Goal: Task Accomplishment & Management: Use online tool/utility

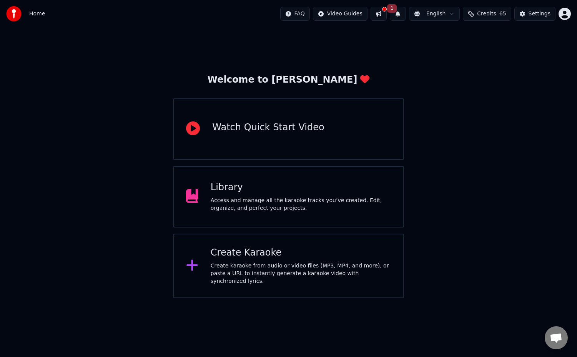
click at [239, 262] on div "Create Karaoke Create karaoke from audio or video files (MP3, MP4, and more), o…" at bounding box center [301, 266] width 180 height 38
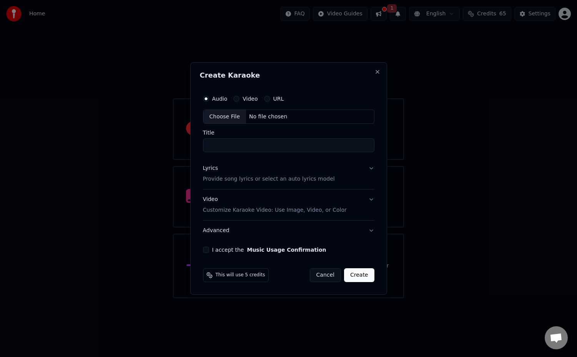
click at [266, 117] on div "No file chosen" at bounding box center [268, 117] width 44 height 8
type input "**********"
click at [207, 250] on button "I accept the Music Usage Confirmation" at bounding box center [205, 250] width 6 height 6
click at [363, 275] on button "Create" at bounding box center [361, 276] width 30 height 14
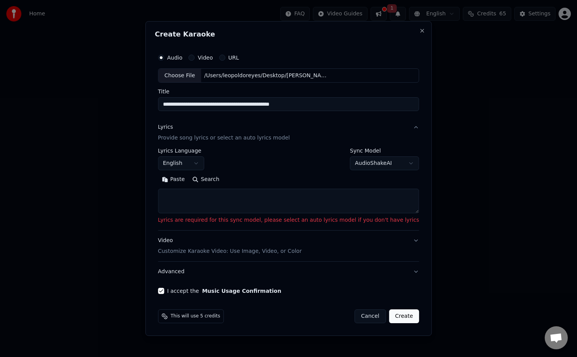
click at [364, 159] on body "**********" at bounding box center [288, 149] width 577 height 299
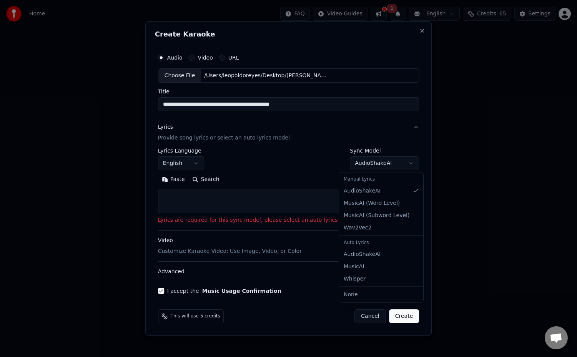
select select "**********"
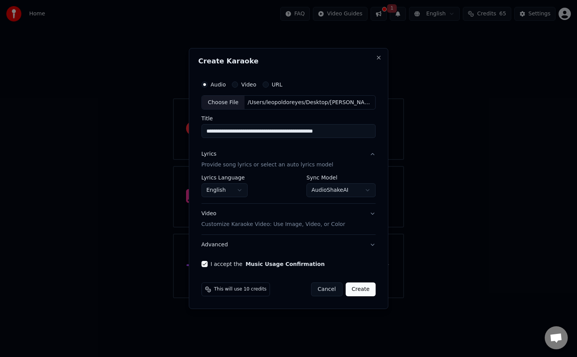
click at [362, 290] on button "Create" at bounding box center [361, 290] width 30 height 14
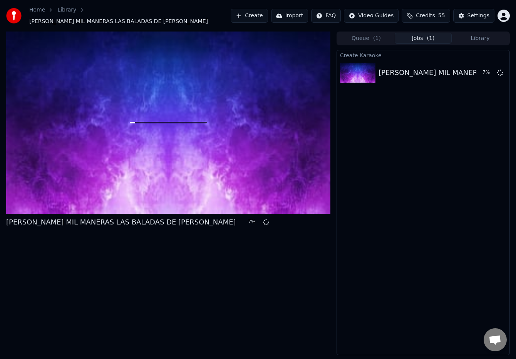
click at [225, 1] on div "Home Library [PERSON_NAME] MIL MANERAS LAS BALADAS DE [PERSON_NAME] Create Impo…" at bounding box center [258, 16] width 516 height 32
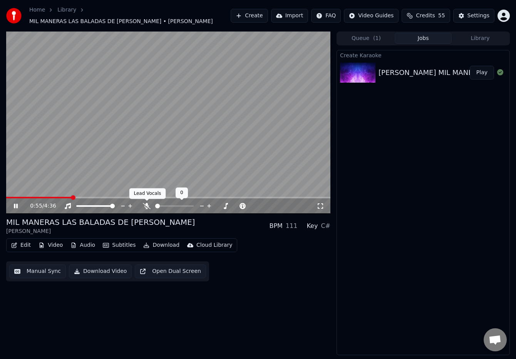
click at [147, 204] on icon at bounding box center [147, 206] width 8 height 6
click at [146, 206] on icon at bounding box center [147, 206] width 4 height 6
click at [146, 206] on icon at bounding box center [147, 206] width 8 height 6
click at [16, 205] on icon at bounding box center [21, 206] width 18 height 6
click at [6, 198] on span at bounding box center [6, 198] width 0 height 2
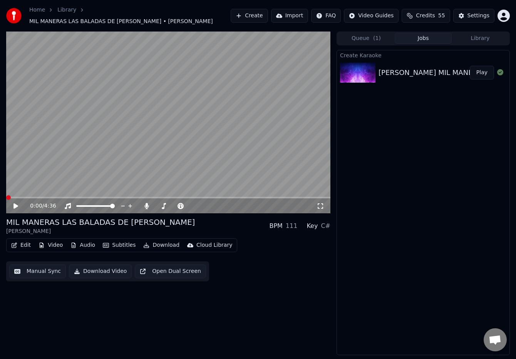
click at [482, 73] on button "Play" at bounding box center [481, 73] width 24 height 14
click at [15, 207] on icon at bounding box center [16, 206] width 4 height 5
click at [29, 245] on button "Edit" at bounding box center [21, 245] width 26 height 11
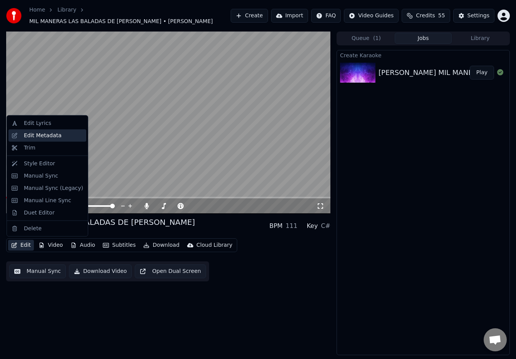
click at [45, 135] on div "Edit Metadata" at bounding box center [43, 136] width 38 height 8
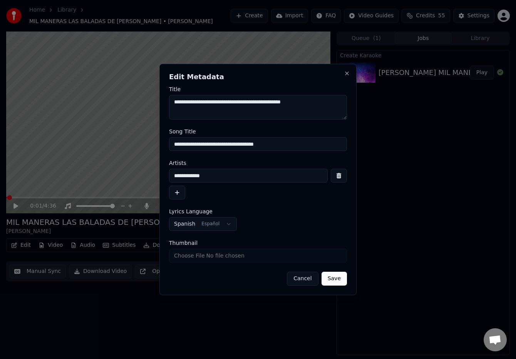
drag, startPoint x: 214, startPoint y: 103, endPoint x: 157, endPoint y: 103, distance: 56.6
click at [157, 103] on body "**********" at bounding box center [258, 179] width 516 height 359
drag, startPoint x: 236, startPoint y: 102, endPoint x: 323, endPoint y: 103, distance: 87.3
click at [323, 103] on textarea "**********" at bounding box center [258, 107] width 178 height 25
type textarea "**********"
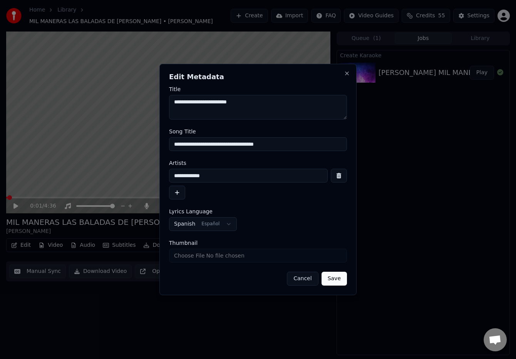
click at [225, 142] on input "**********" at bounding box center [258, 144] width 178 height 14
drag, startPoint x: 211, startPoint y: 143, endPoint x: 337, endPoint y: 147, distance: 125.8
click at [337, 147] on input "**********" at bounding box center [258, 144] width 178 height 14
type input "**********"
click at [327, 277] on button "Save" at bounding box center [333, 279] width 25 height 14
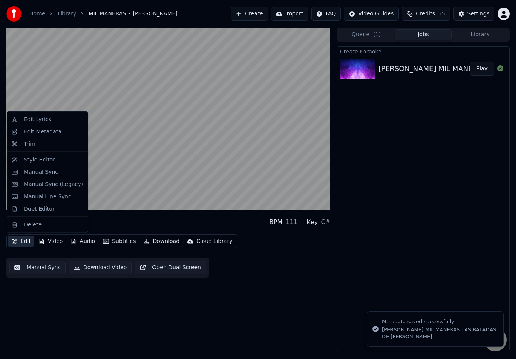
click at [28, 241] on button "Edit" at bounding box center [21, 241] width 26 height 11
click at [44, 120] on div "Edit Lyrics" at bounding box center [37, 120] width 27 height 8
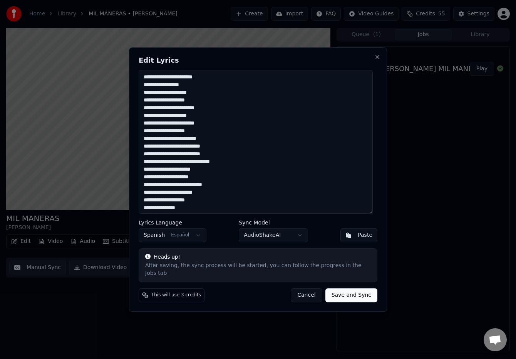
click at [148, 112] on textarea at bounding box center [255, 142] width 234 height 144
click at [148, 113] on textarea at bounding box center [255, 142] width 234 height 144
click at [190, 135] on textarea at bounding box center [255, 142] width 234 height 144
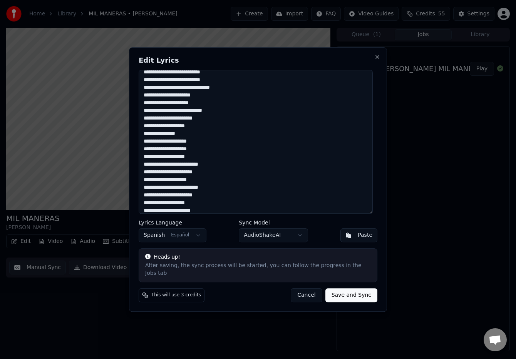
scroll to position [77, 0]
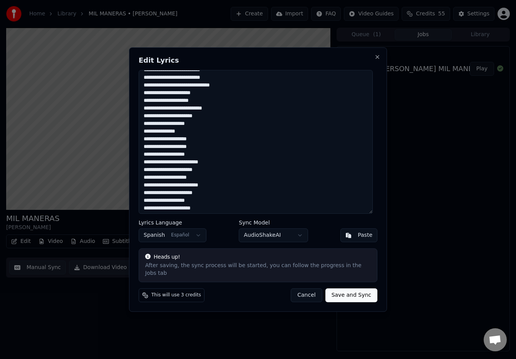
click at [203, 105] on textarea at bounding box center [255, 142] width 234 height 144
drag, startPoint x: 151, startPoint y: 135, endPoint x: 184, endPoint y: 130, distance: 33.0
click at [151, 135] on textarea at bounding box center [255, 142] width 234 height 144
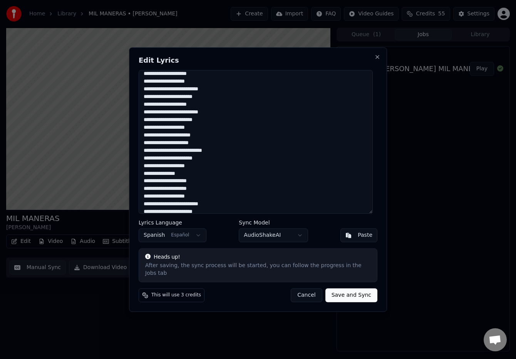
scroll to position [157, 0]
click at [156, 108] on textarea at bounding box center [255, 142] width 234 height 144
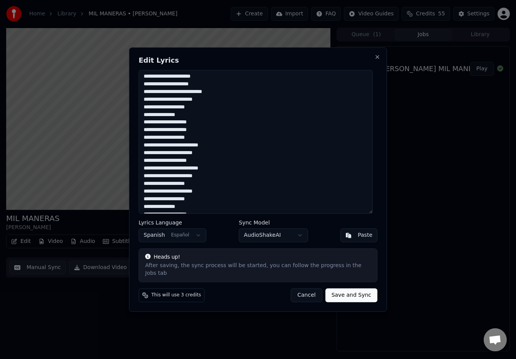
scroll to position [211, 0]
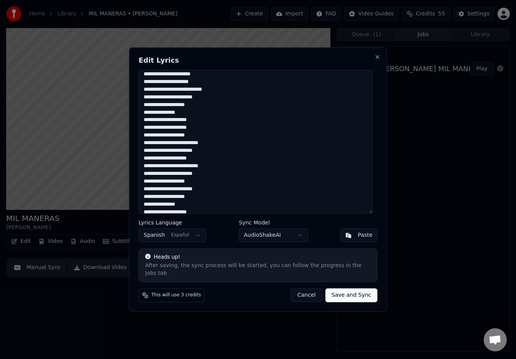
click at [205, 86] on textarea at bounding box center [255, 142] width 234 height 144
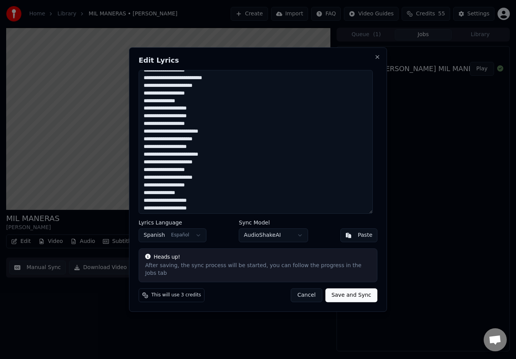
scroll to position [225, 0]
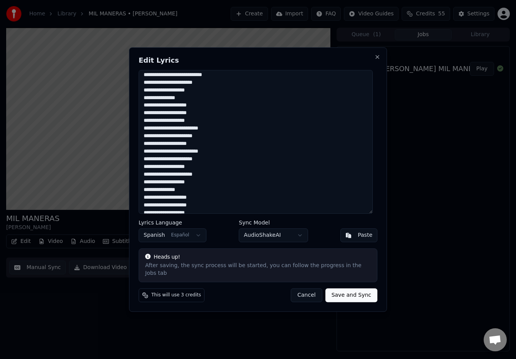
click at [150, 103] on textarea at bounding box center [255, 142] width 234 height 144
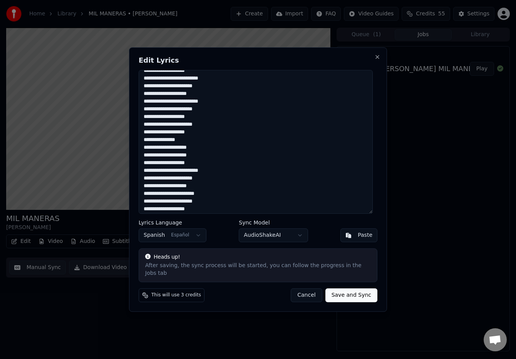
scroll to position [278, 0]
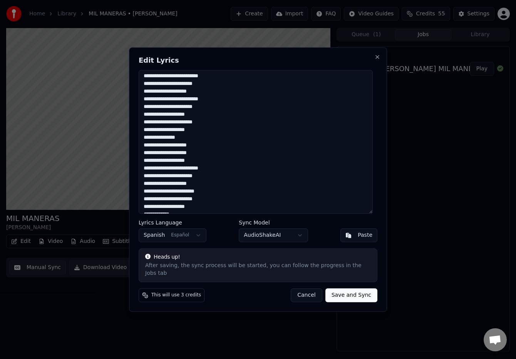
click at [155, 104] on textarea at bounding box center [255, 142] width 234 height 144
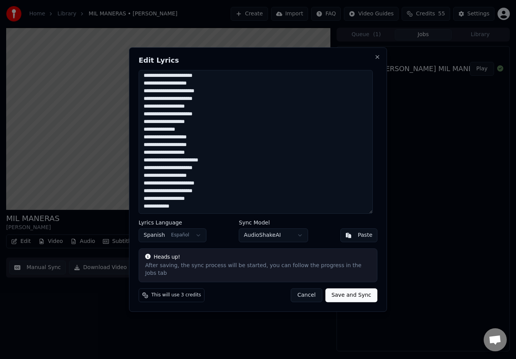
click at [145, 118] on textarea at bounding box center [255, 142] width 234 height 144
click at [150, 195] on textarea at bounding box center [255, 142] width 234 height 144
click at [175, 210] on textarea at bounding box center [255, 142] width 234 height 144
click at [337, 289] on button "Save and Sync" at bounding box center [351, 296] width 52 height 14
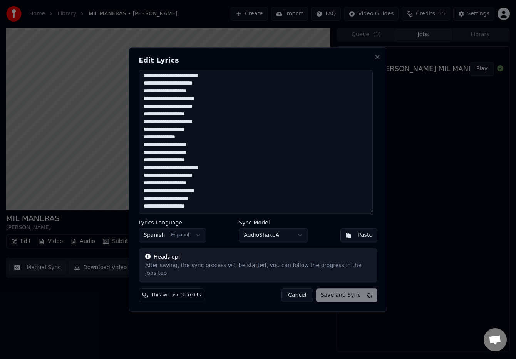
type textarea "**********"
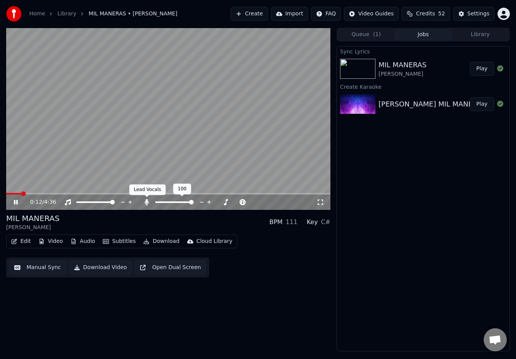
click at [147, 204] on icon at bounding box center [147, 202] width 4 height 6
click at [218, 202] on icon at bounding box center [219, 202] width 4 height 1
click at [20, 242] on button "Edit" at bounding box center [21, 241] width 26 height 11
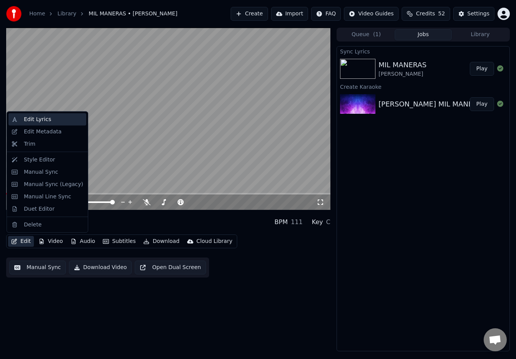
click at [41, 120] on div "Edit Lyrics" at bounding box center [37, 120] width 27 height 8
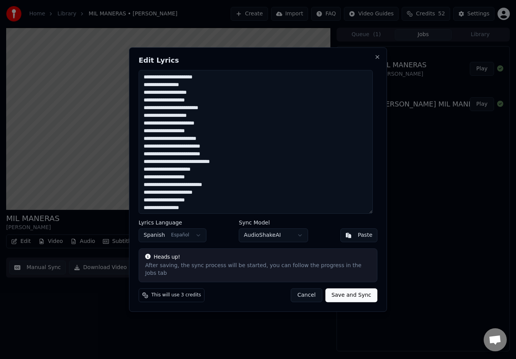
click at [154, 141] on textarea at bounding box center [255, 142] width 234 height 144
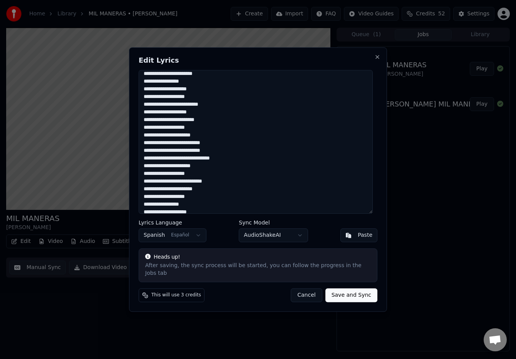
scroll to position [0, 0]
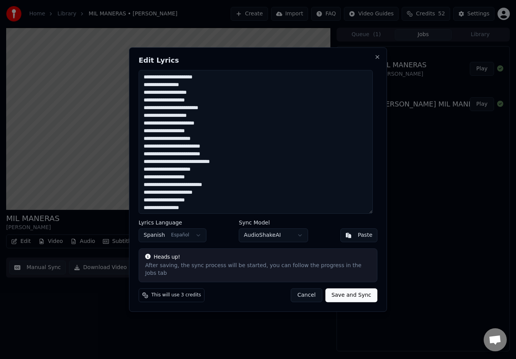
click at [349, 295] on button "Save and Sync" at bounding box center [351, 296] width 52 height 14
type textarea "**********"
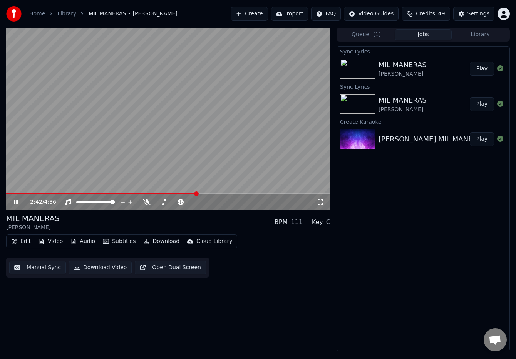
click at [180, 192] on video at bounding box center [168, 119] width 324 height 182
click at [180, 194] on span at bounding box center [168, 194] width 324 height 2
click at [14, 201] on icon at bounding box center [15, 202] width 5 height 5
click at [15, 201] on icon at bounding box center [16, 202] width 4 height 5
click at [163, 243] on button "Download" at bounding box center [161, 241] width 42 height 11
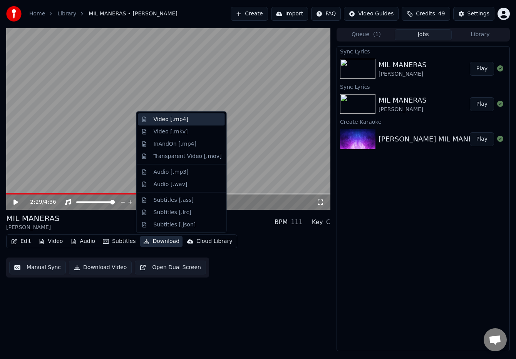
click at [159, 118] on div "Video [.mp4]" at bounding box center [171, 120] width 35 height 8
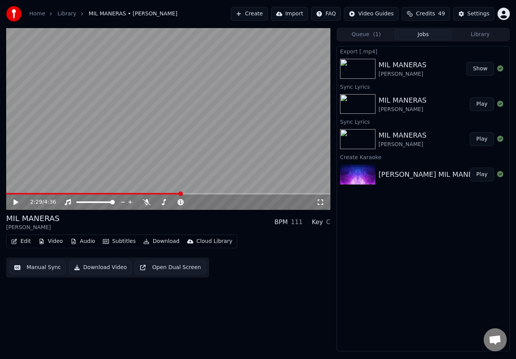
click at [485, 69] on button "Show" at bounding box center [480, 69] width 28 height 14
